Goal: Task Accomplishment & Management: Manage account settings

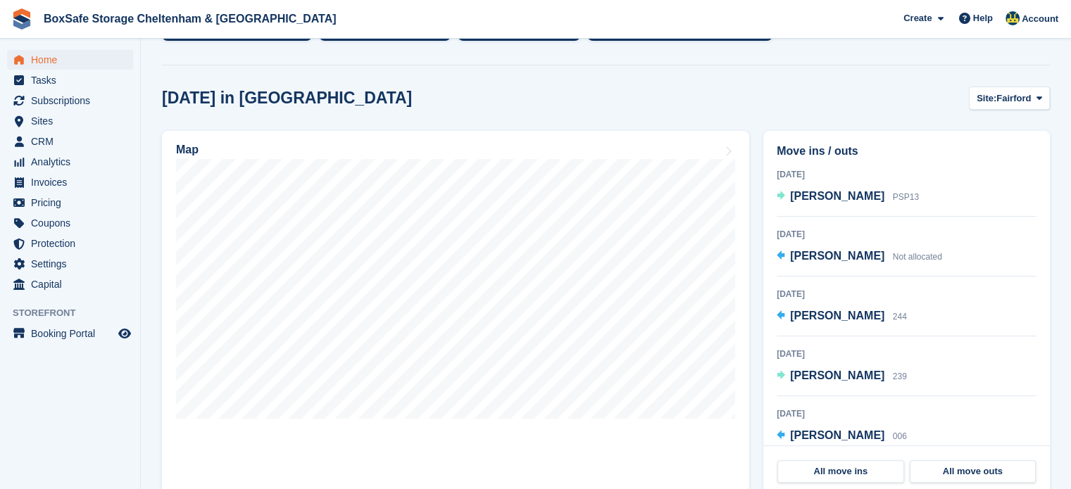
scroll to position [335, 0]
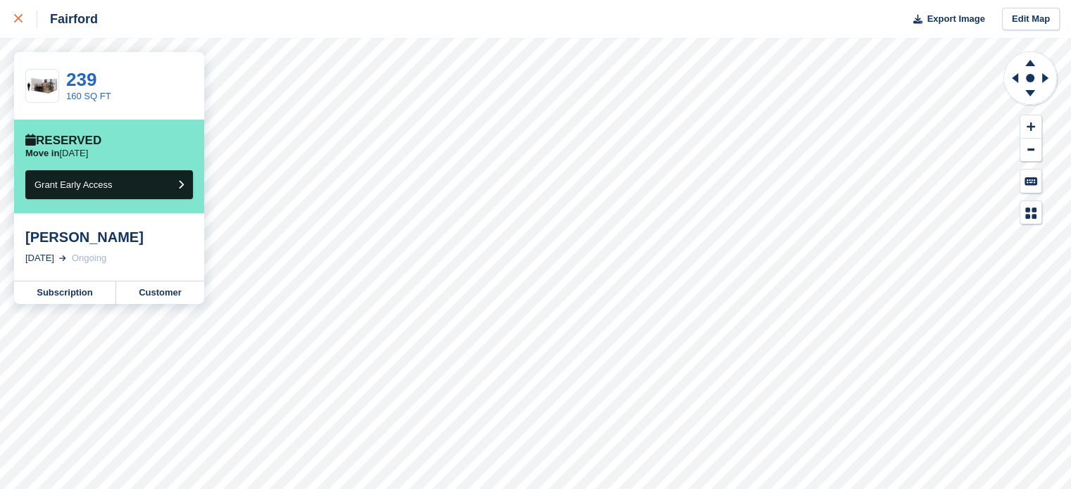
click at [25, 20] on div at bounding box center [25, 19] width 23 height 17
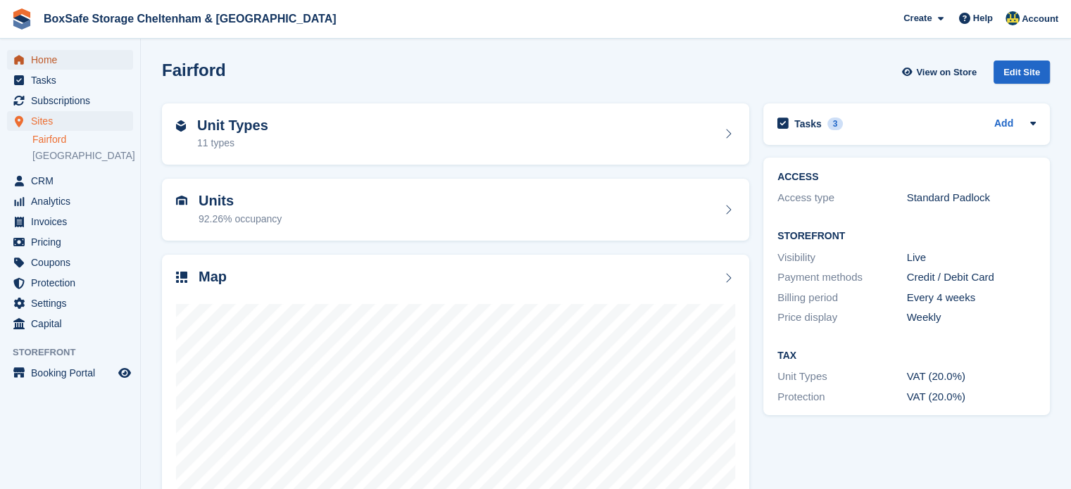
click at [82, 51] on span "Home" at bounding box center [73, 60] width 85 height 20
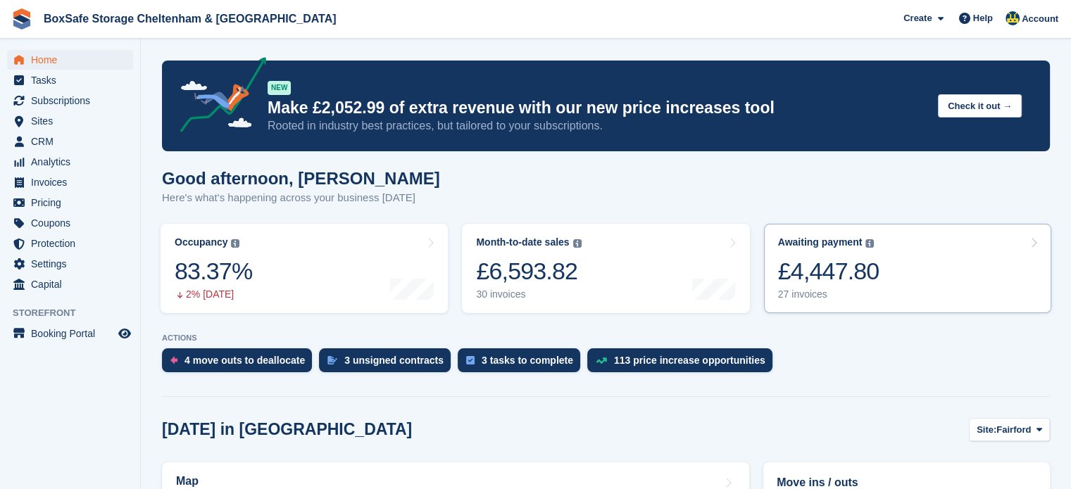
click at [865, 288] on div "Awaiting payment The total outstanding balance on all open invoices. £4,447.80 …" at bounding box center [828, 269] width 101 height 64
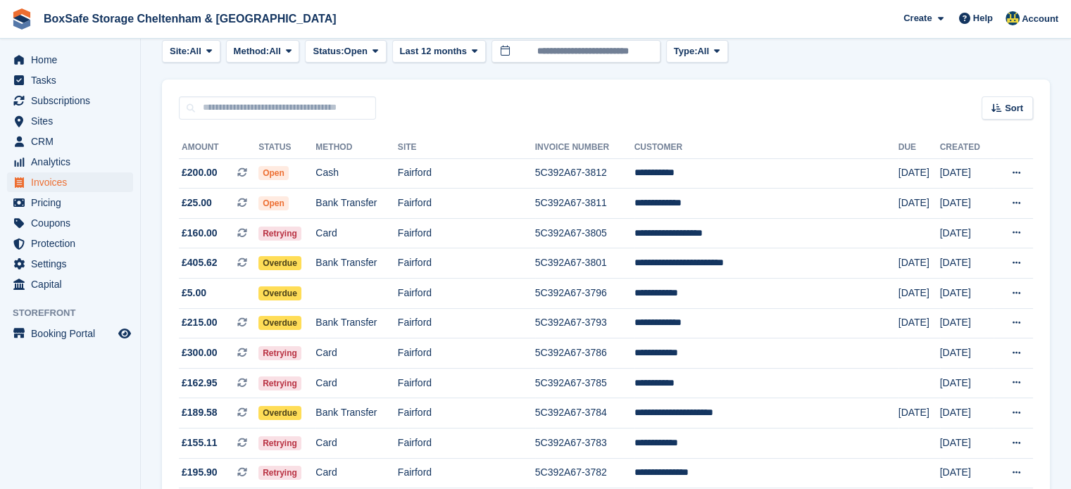
scroll to position [85, 0]
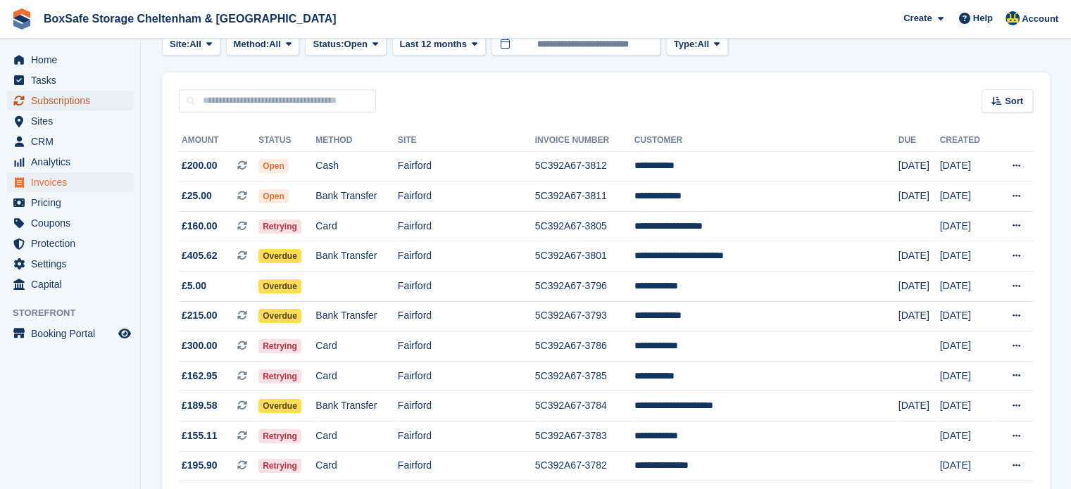
click at [92, 99] on span "Subscriptions" at bounding box center [73, 101] width 85 height 20
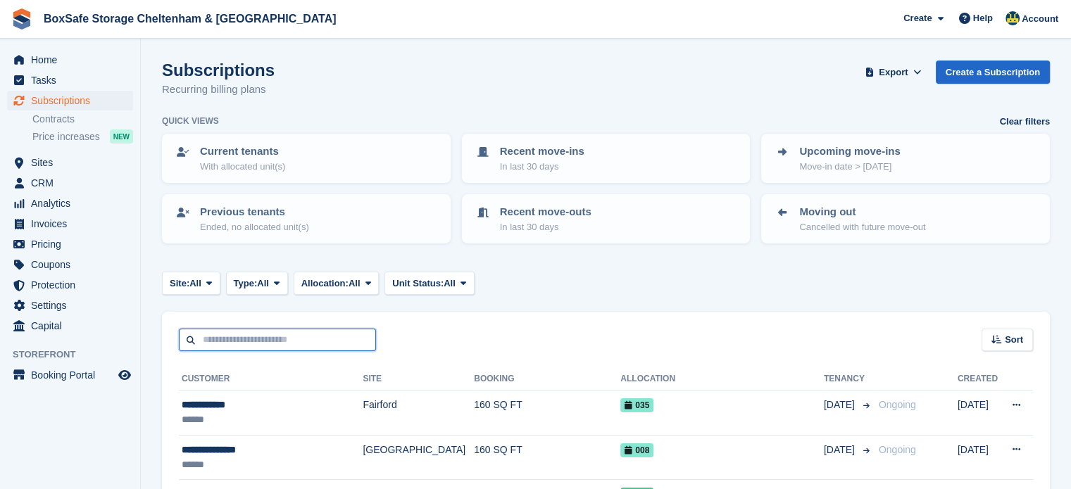
click at [259, 332] on input "text" at bounding box center [277, 340] width 197 height 23
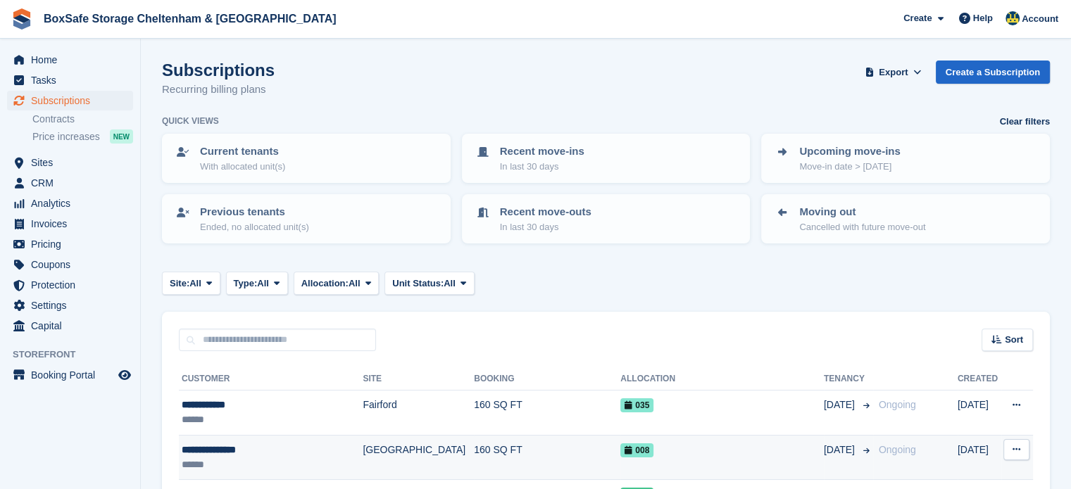
click at [516, 437] on td "160 SQ FT" at bounding box center [547, 457] width 146 height 45
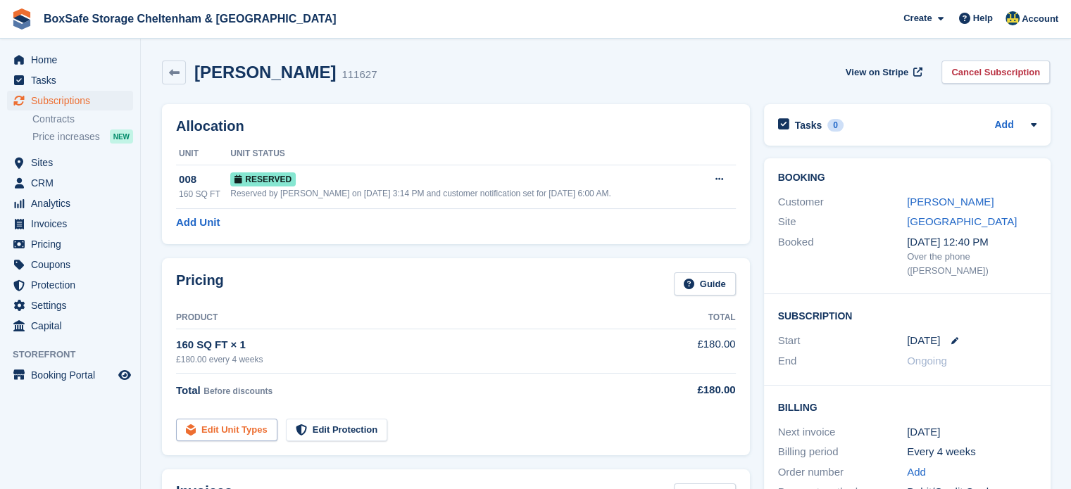
click at [233, 421] on link "Edit Unit Types" at bounding box center [226, 430] width 101 height 23
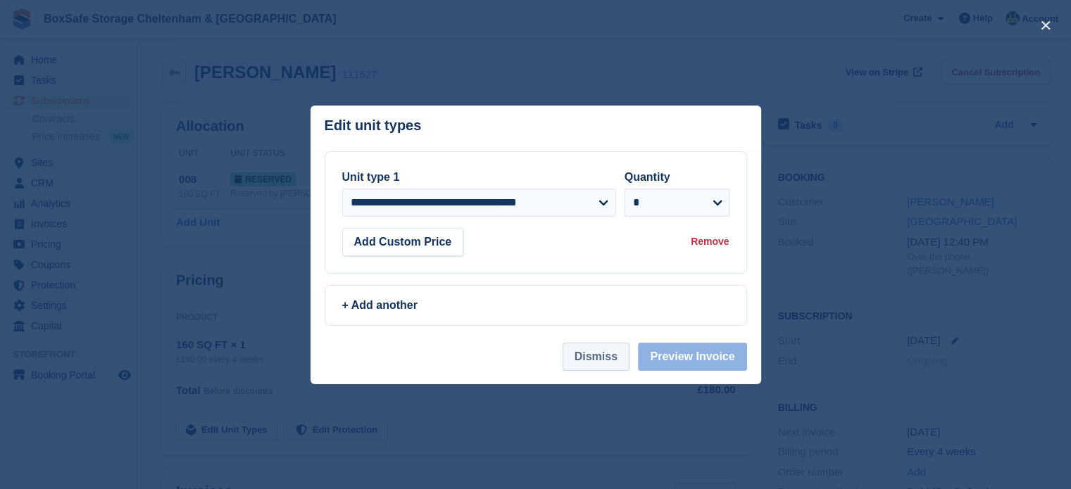
click at [589, 358] on button "Dismiss" at bounding box center [596, 357] width 67 height 28
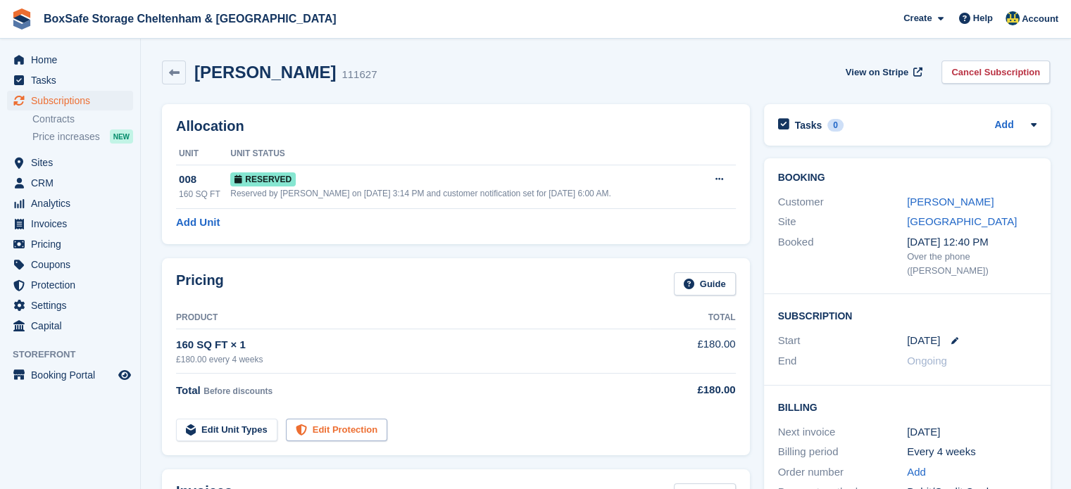
click at [337, 429] on link "Edit Protection" at bounding box center [336, 430] width 101 height 23
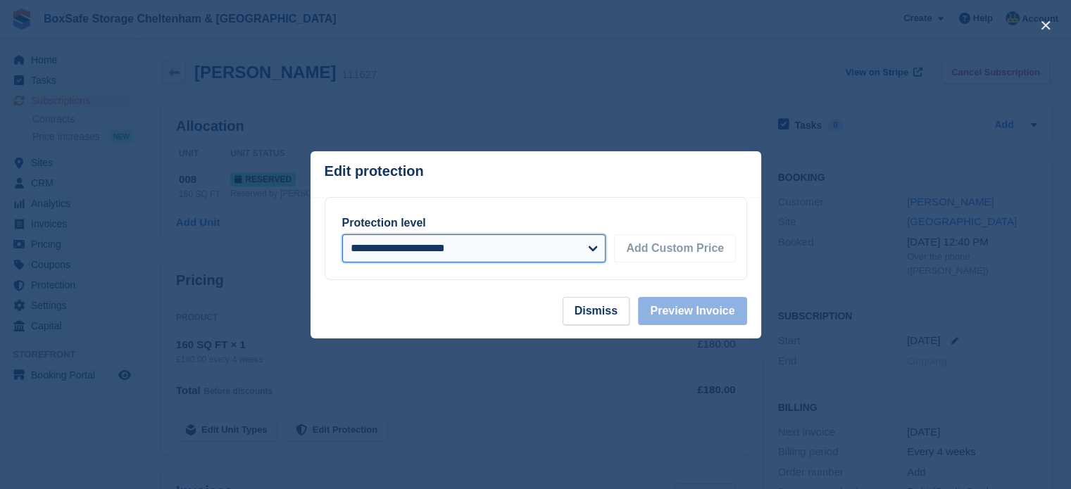
click at [439, 259] on select "**********" at bounding box center [474, 249] width 264 height 28
select select "****"
click at [342, 235] on select "**********" at bounding box center [474, 249] width 264 height 28
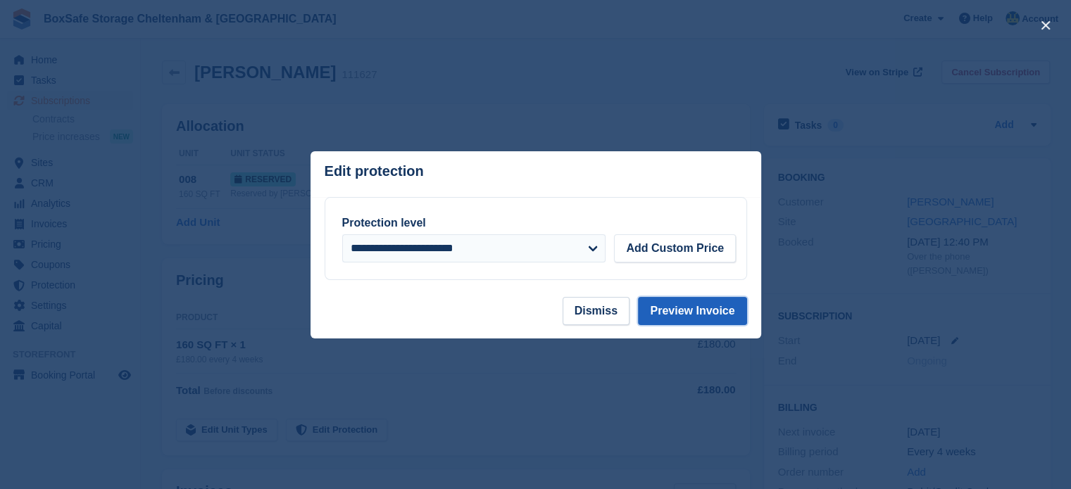
click at [693, 311] on button "Preview Invoice" at bounding box center [692, 311] width 108 height 28
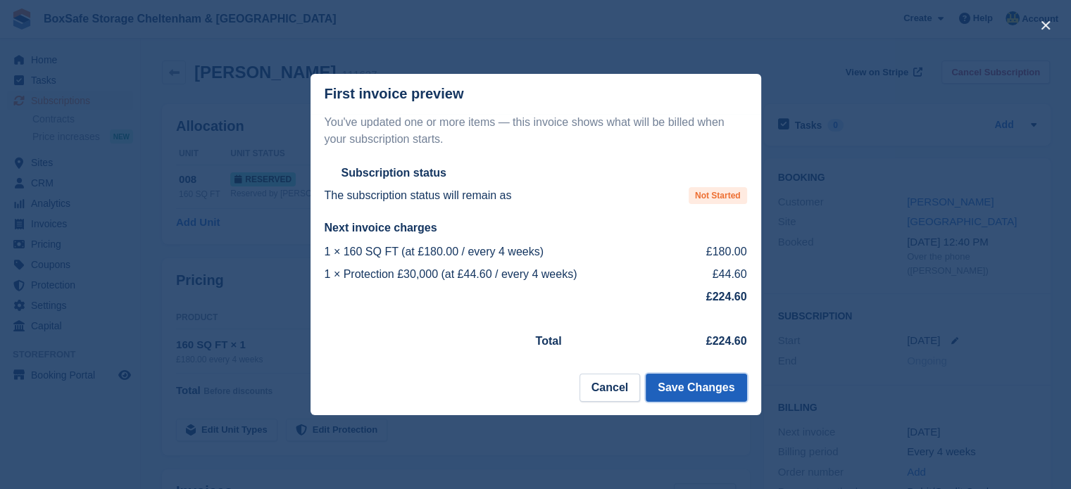
click at [700, 382] on button "Save Changes" at bounding box center [696, 388] width 101 height 28
